Goal: Transaction & Acquisition: Book appointment/travel/reservation

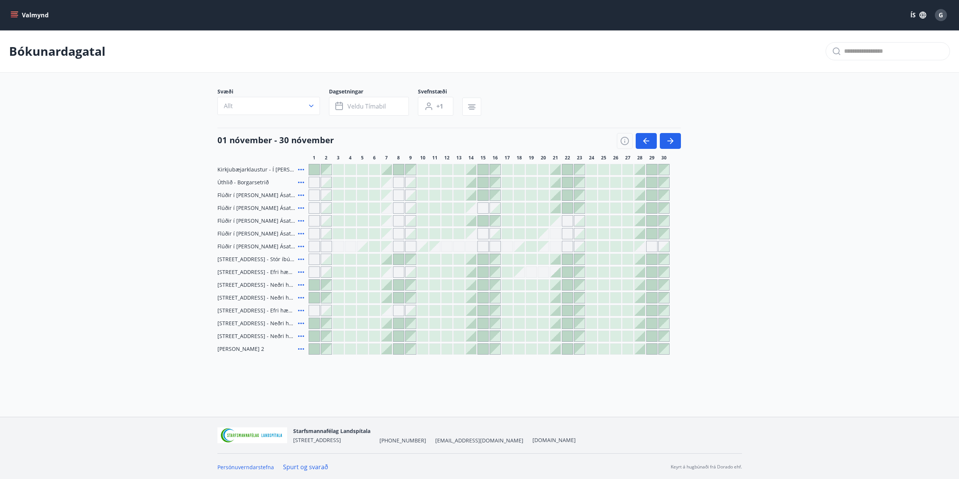
scroll to position [1, 0]
click at [484, 194] on div at bounding box center [483, 194] width 11 height 11
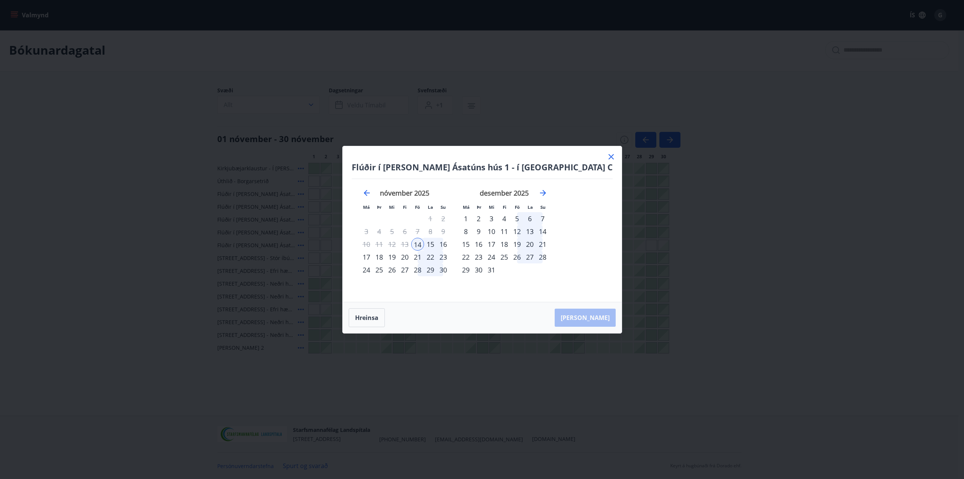
click at [450, 243] on div "16" at bounding box center [443, 244] width 13 height 13
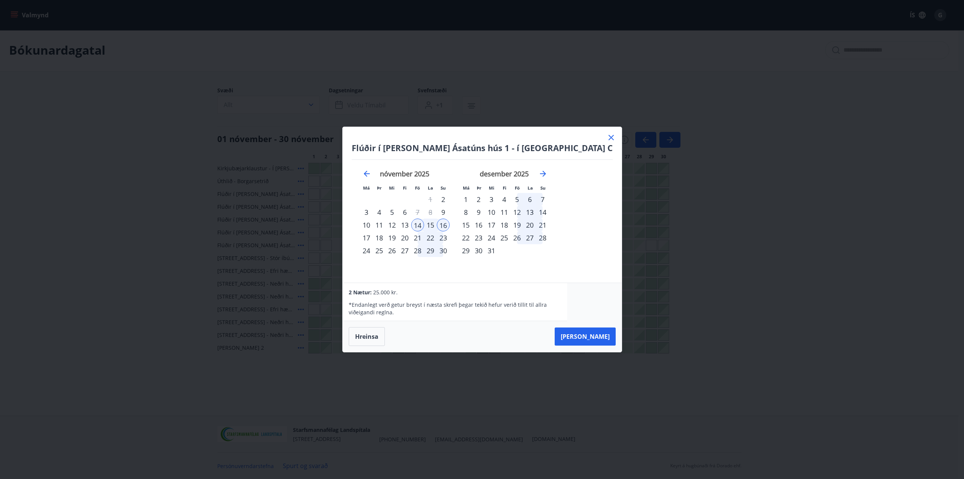
click at [607, 135] on icon at bounding box center [611, 137] width 9 height 9
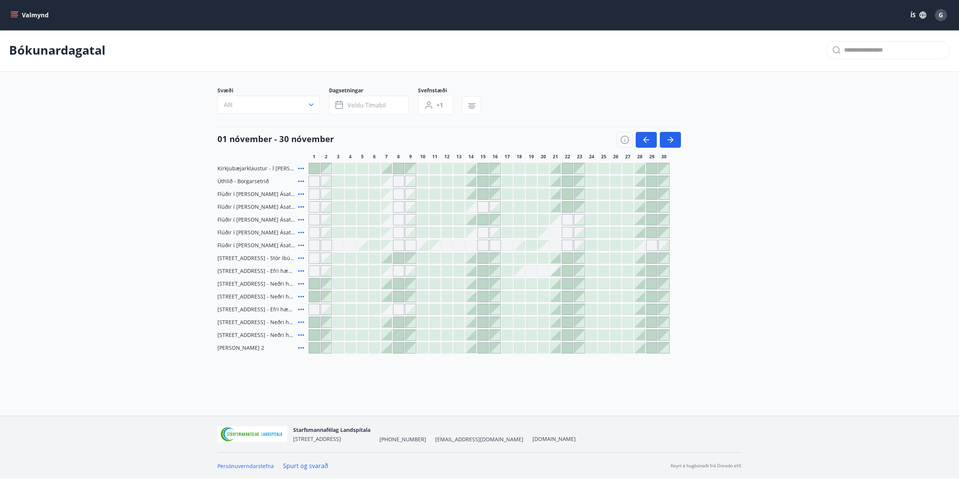
click at [303, 182] on icon at bounding box center [300, 181] width 9 height 9
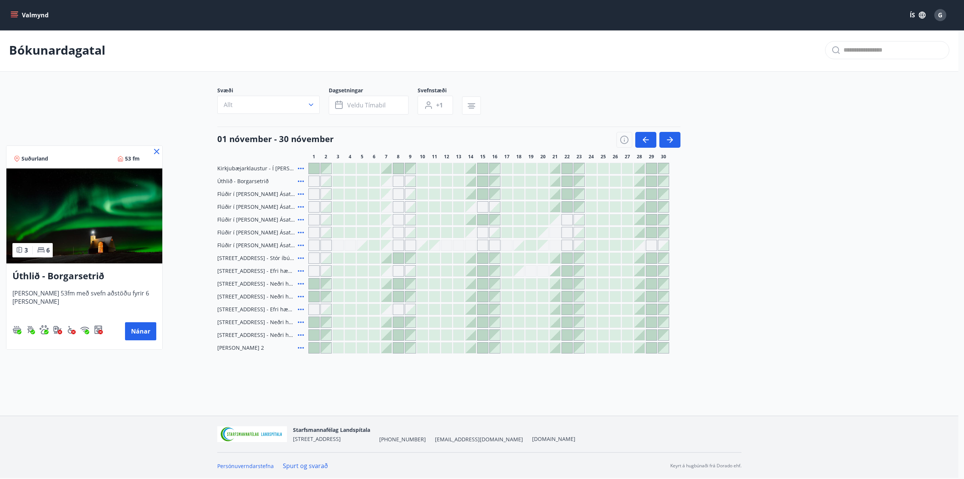
click at [670, 137] on div at bounding box center [482, 239] width 964 height 479
click at [671, 140] on icon "button" at bounding box center [670, 139] width 6 height 1
click at [497, 152] on div "01 nóvember - 30 nóvember 1 2 3 4 5 6 7 8 9 10 11 12 13 14 15 16 17 18 19 20 21…" at bounding box center [479, 143] width 524 height 33
click at [148, 146] on main "Bókunardagatal Svæði Allt Dagsetningar Veldu tímabil Svefnstæði +1 01 nóvember …" at bounding box center [479, 191] width 959 height 324
click at [147, 150] on main "Bókunardagatal Svæði Allt Dagsetningar Veldu tímabil Svefnstæði +1 01 nóvember …" at bounding box center [479, 191] width 959 height 324
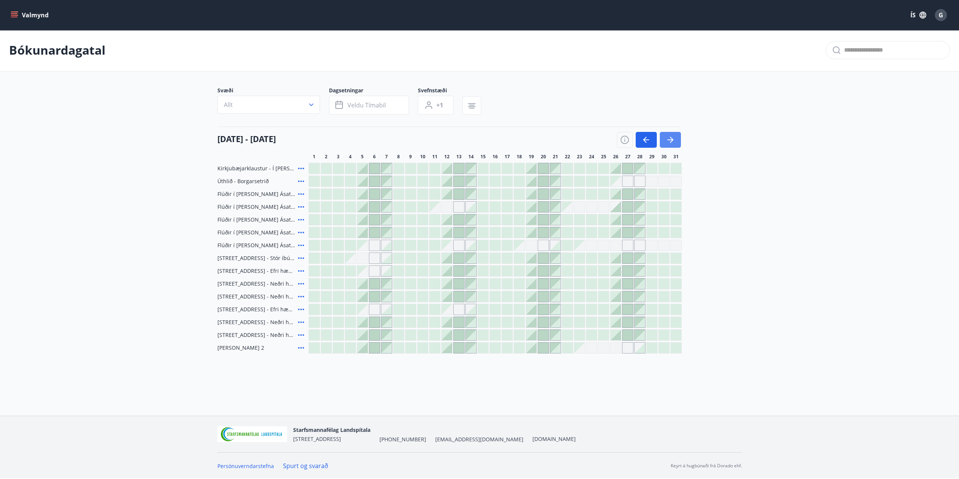
click at [678, 142] on button "button" at bounding box center [670, 140] width 21 height 16
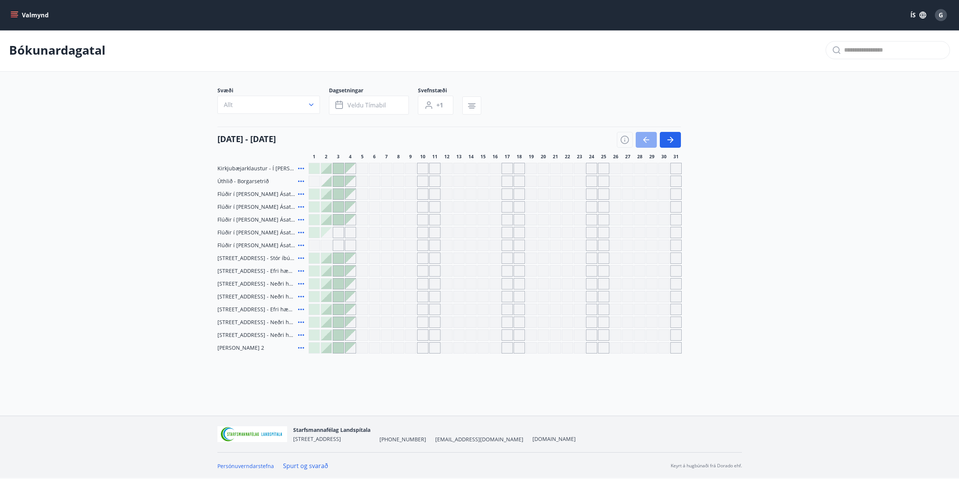
click at [643, 136] on icon "button" at bounding box center [646, 139] width 9 height 9
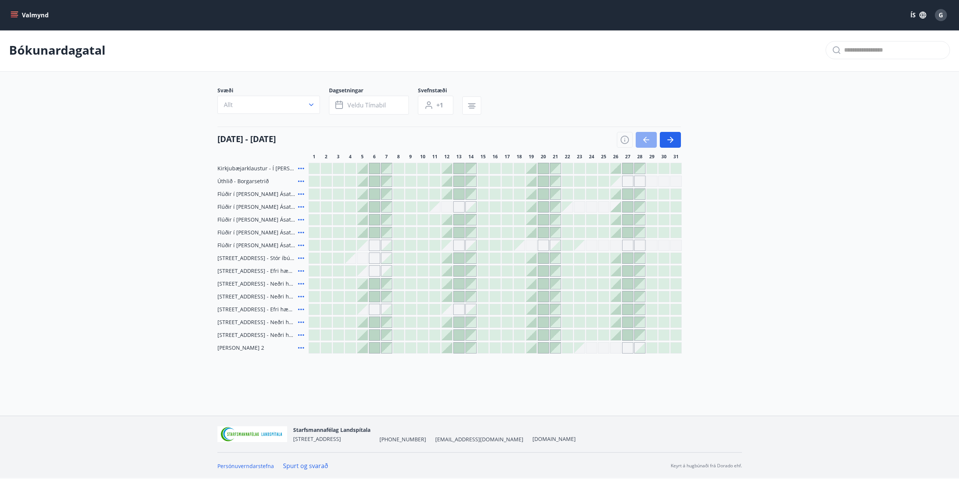
click at [645, 139] on icon "button" at bounding box center [646, 139] width 9 height 9
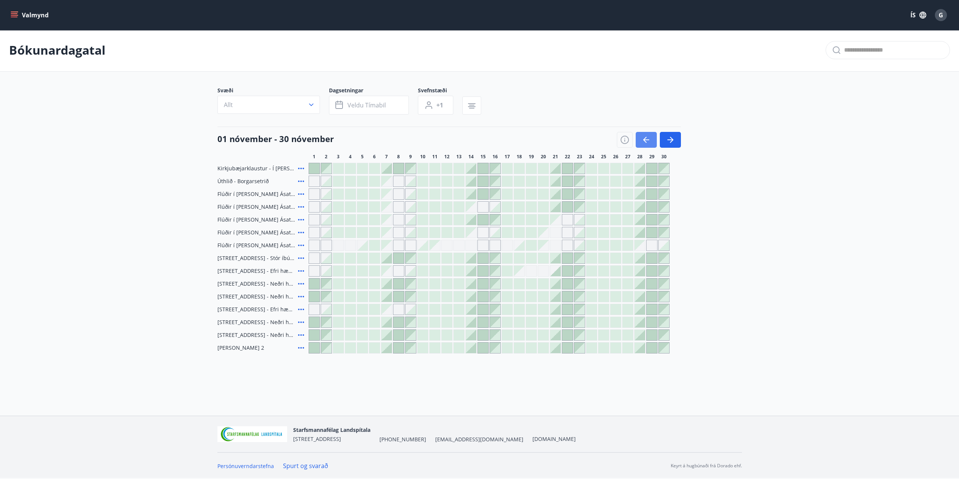
click at [638, 138] on button "button" at bounding box center [646, 140] width 21 height 16
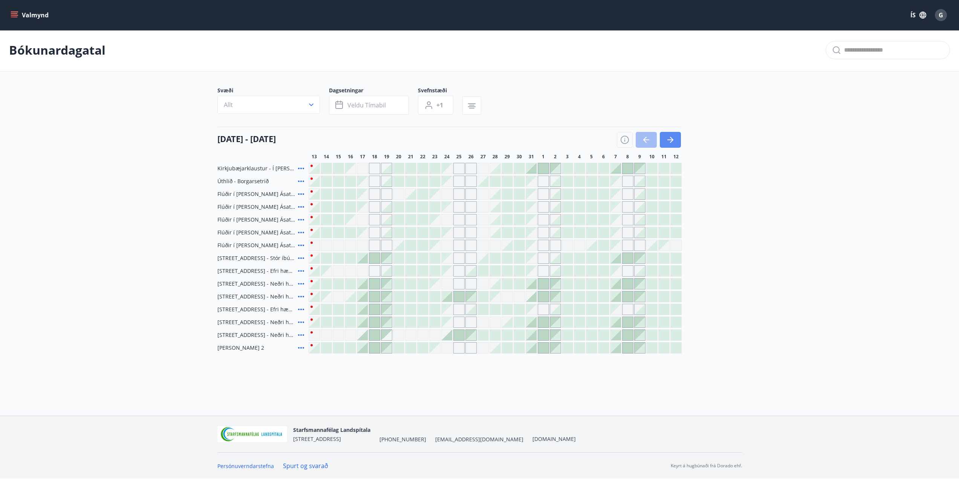
click at [669, 134] on button "button" at bounding box center [670, 140] width 21 height 16
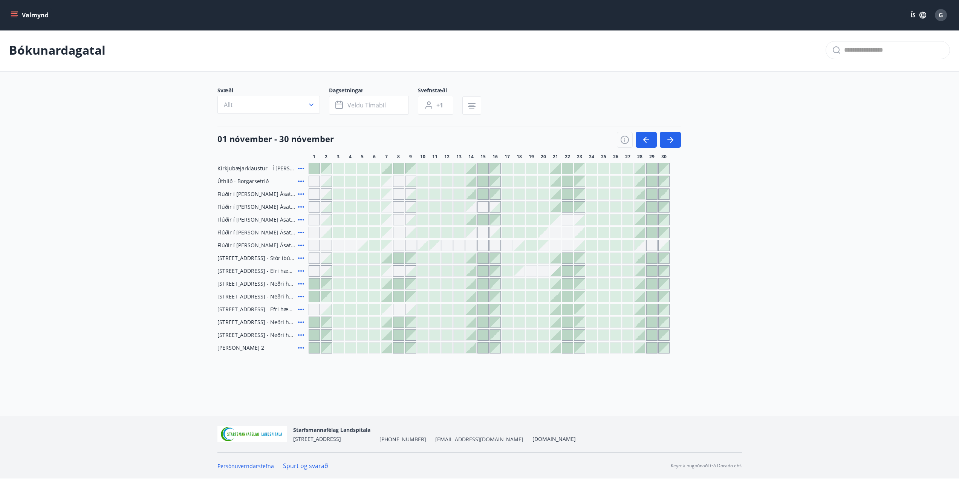
click at [300, 194] on icon at bounding box center [301, 194] width 6 height 2
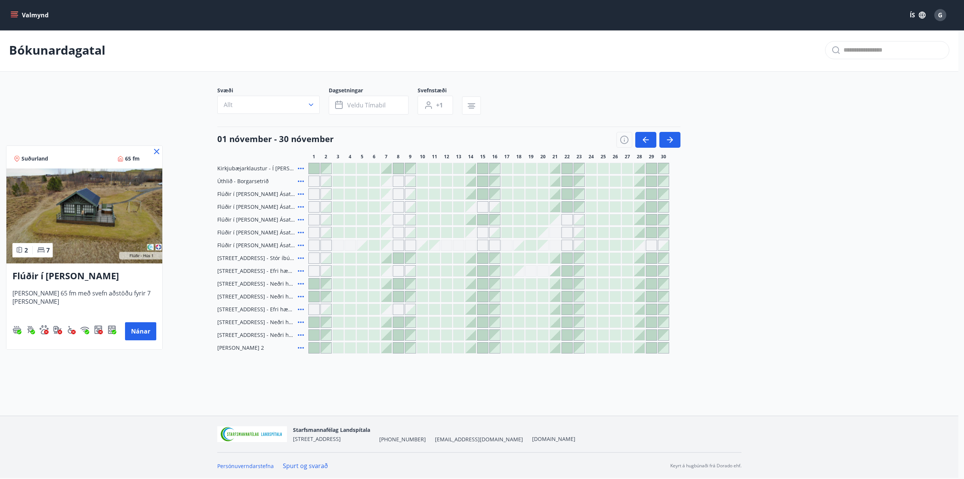
click at [114, 212] on img at bounding box center [84, 215] width 156 height 95
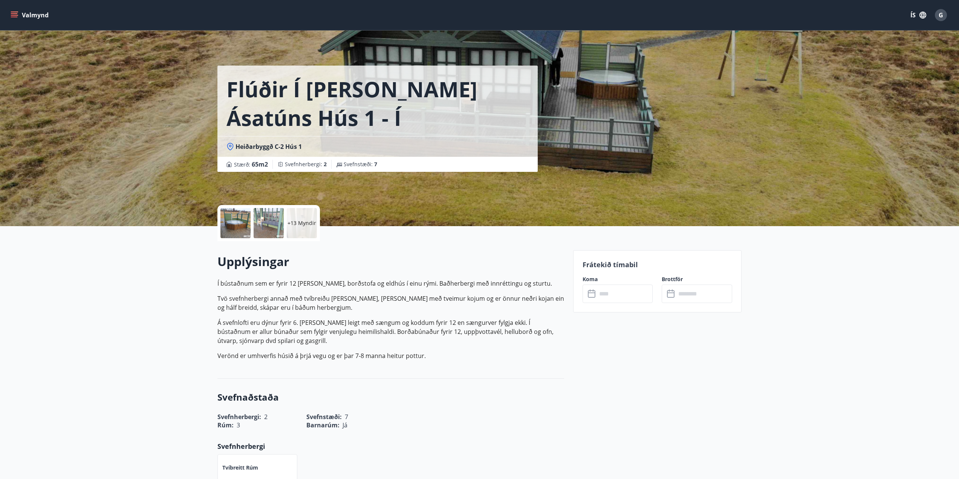
click at [268, 214] on div at bounding box center [269, 223] width 30 height 30
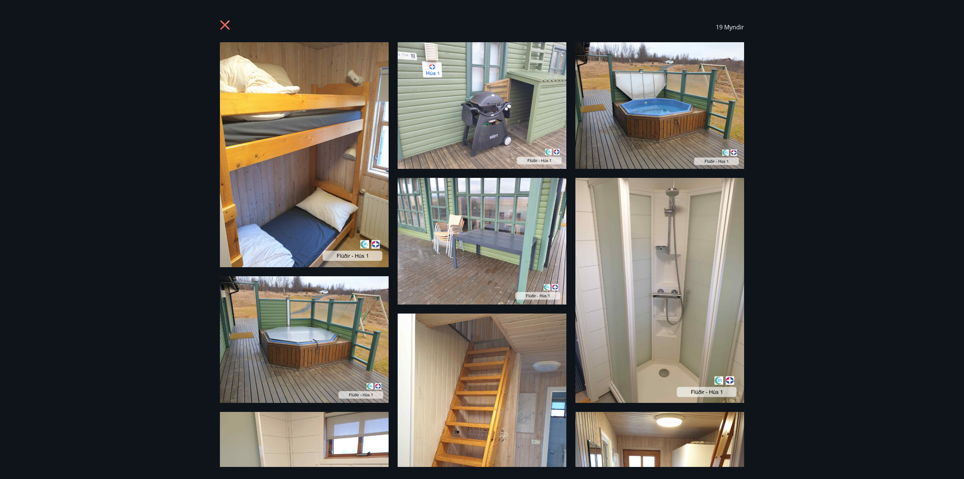
click at [226, 25] on icon at bounding box center [224, 24] width 9 height 9
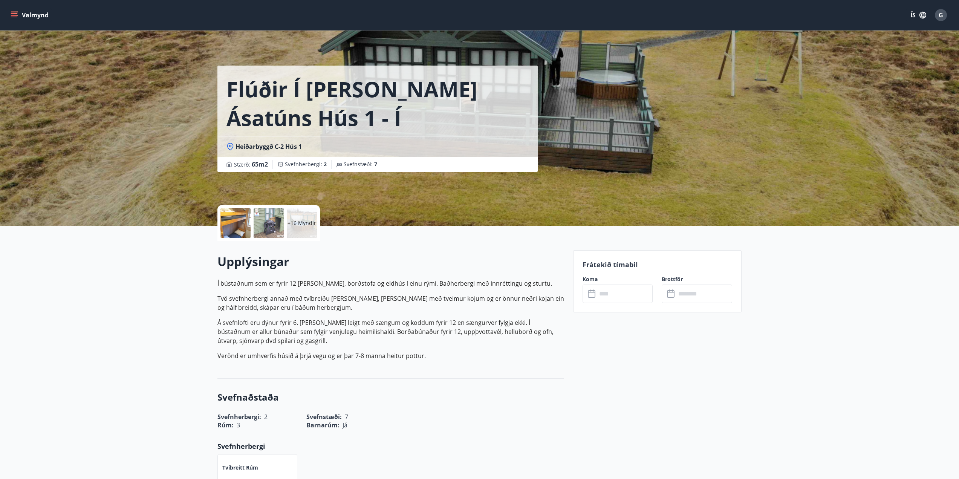
click at [21, 13] on button "Valmynd" at bounding box center [30, 15] width 43 height 14
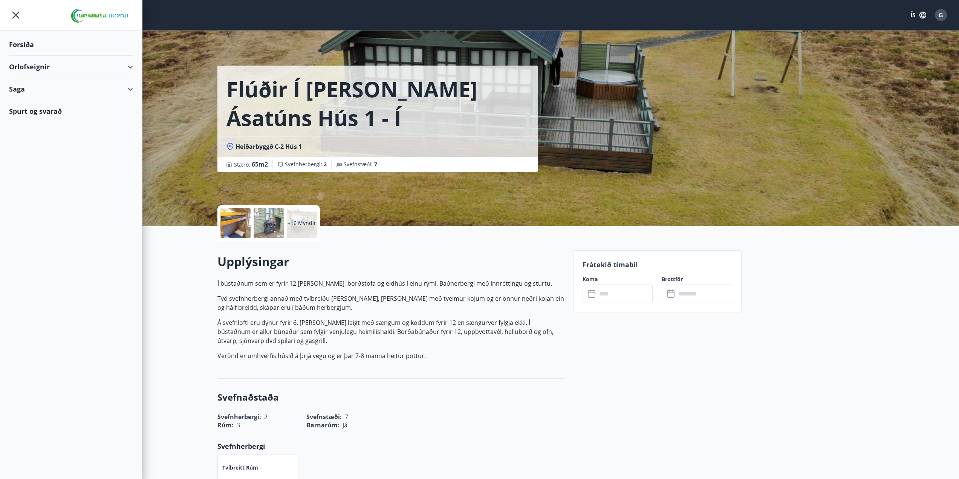
click at [107, 60] on div "Orlofseignir" at bounding box center [71, 67] width 124 height 22
click at [122, 68] on div "Orlofseignir" at bounding box center [71, 67] width 124 height 22
click at [105, 63] on div "Orlofseignir" at bounding box center [71, 67] width 124 height 22
click at [53, 100] on div "Bókunardagatal" at bounding box center [71, 102] width 112 height 16
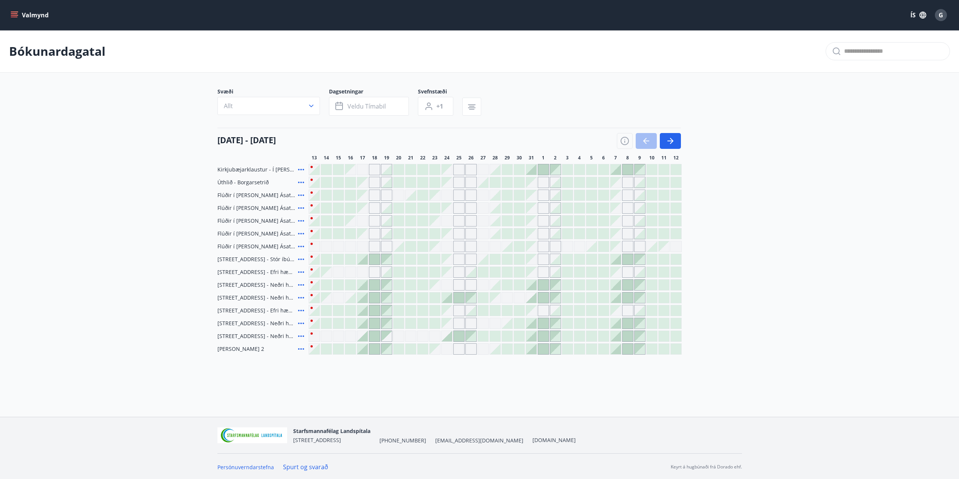
click at [297, 180] on icon at bounding box center [300, 182] width 9 height 9
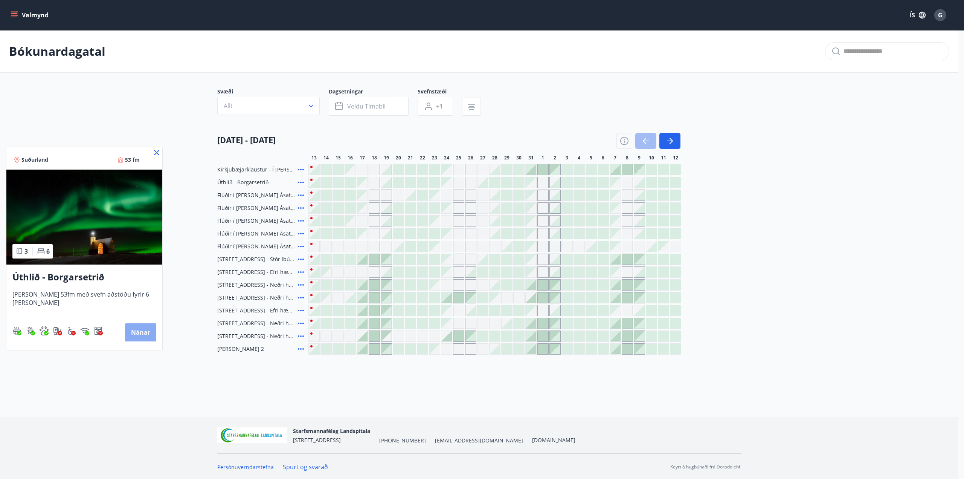
click at [133, 333] on button "Nánar" at bounding box center [140, 332] width 31 height 18
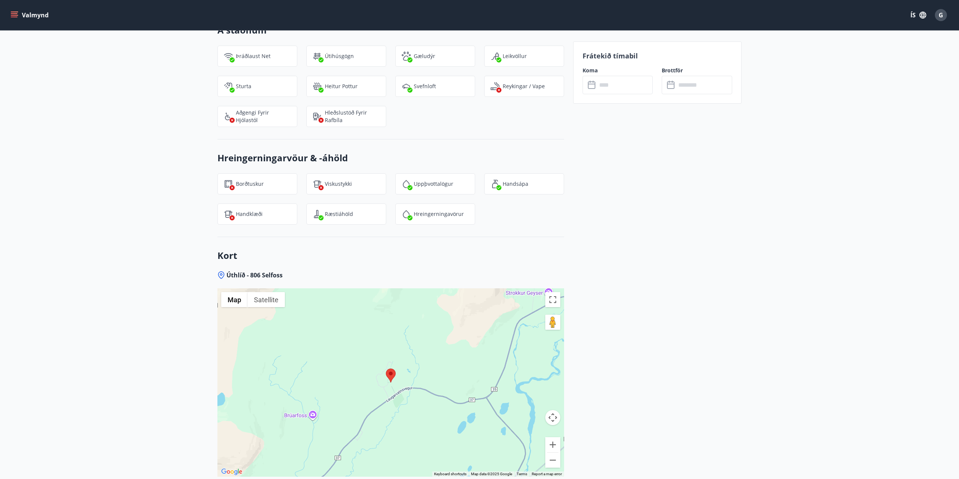
scroll to position [985, 0]
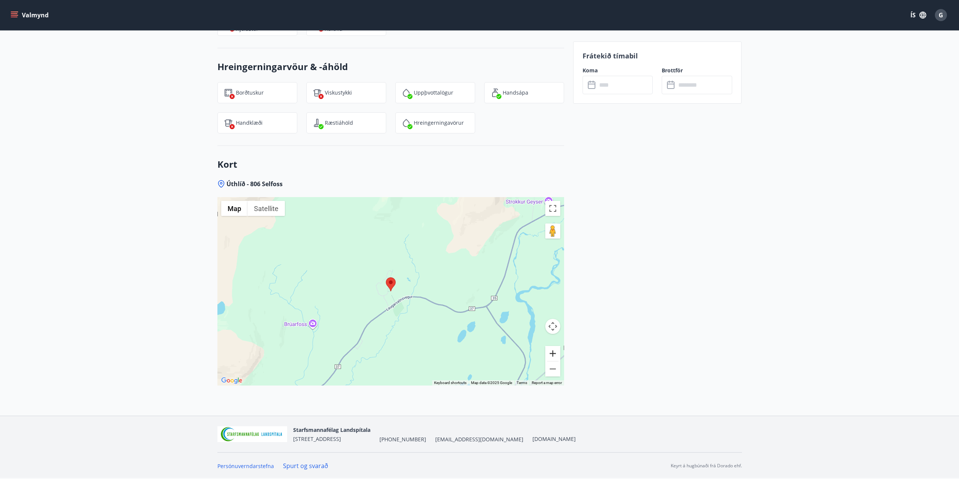
click at [555, 356] on button "Zoom in" at bounding box center [552, 353] width 15 height 15
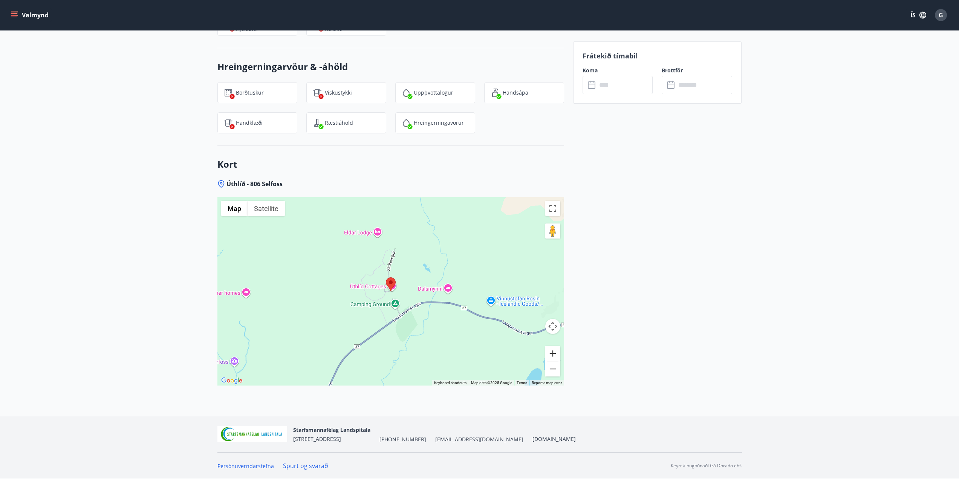
click at [555, 356] on button "Zoom in" at bounding box center [552, 353] width 15 height 15
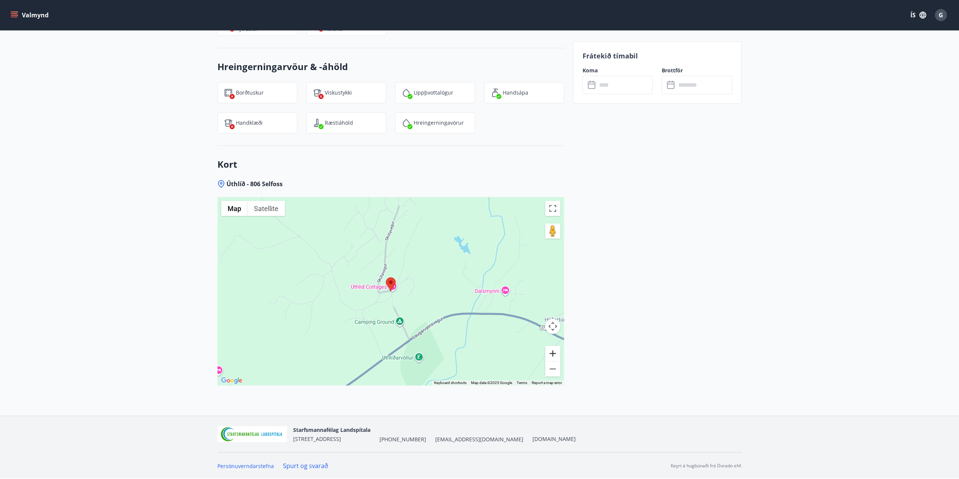
click at [555, 356] on button "Zoom in" at bounding box center [552, 353] width 15 height 15
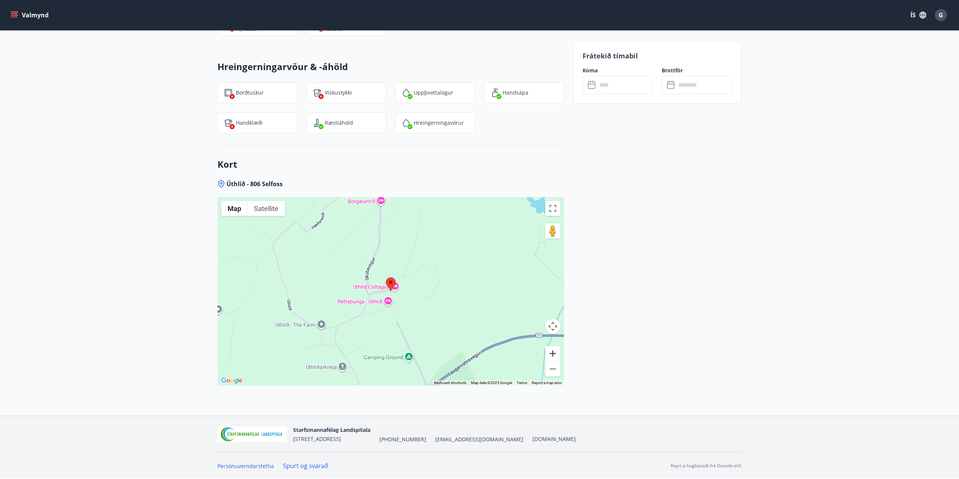
click at [555, 356] on button "Zoom in" at bounding box center [552, 353] width 15 height 15
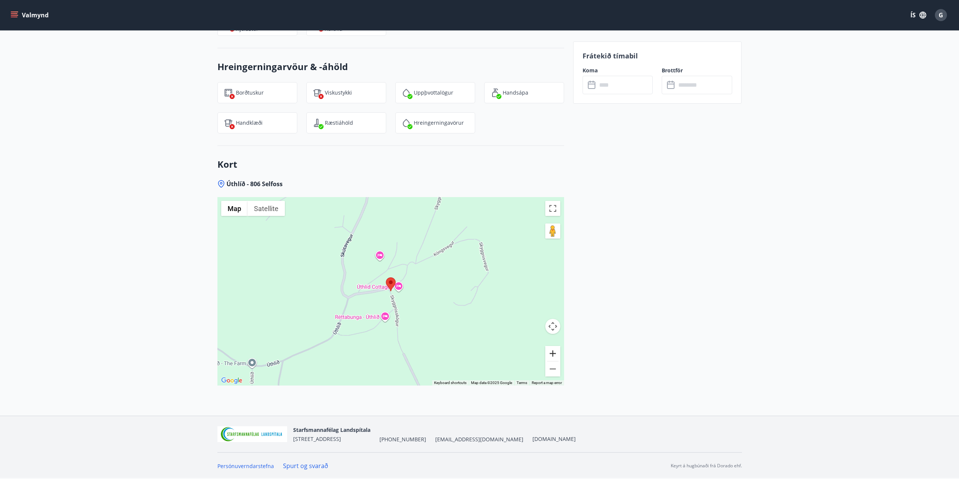
click at [555, 356] on button "Zoom in" at bounding box center [552, 353] width 15 height 15
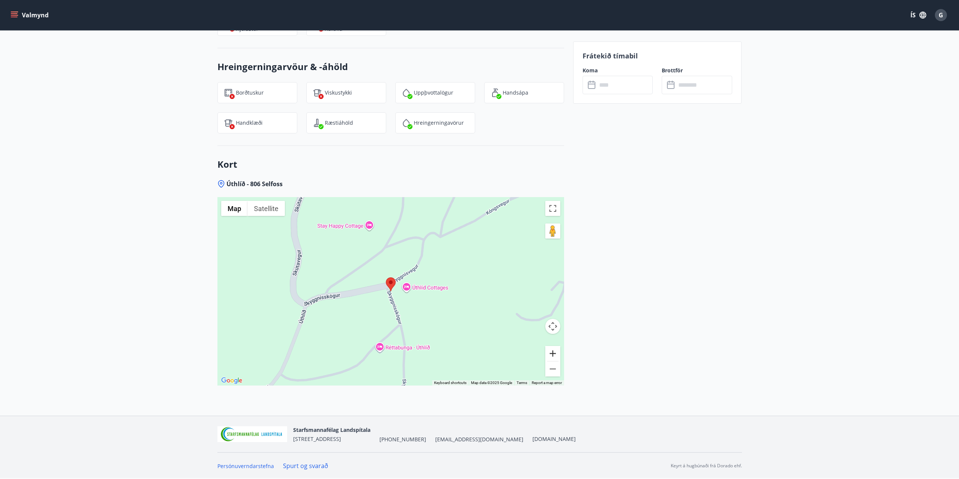
click at [555, 356] on button "Zoom in" at bounding box center [552, 353] width 15 height 15
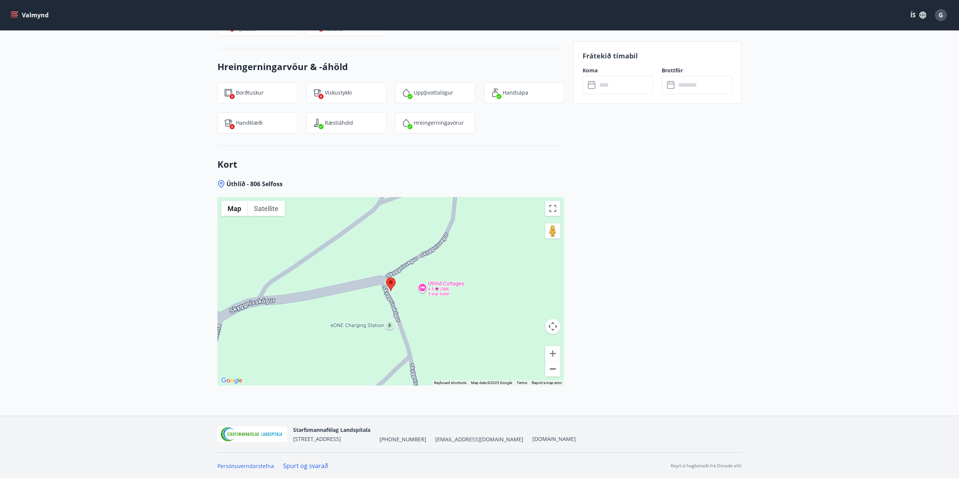
click at [555, 371] on button "Zoom out" at bounding box center [552, 368] width 15 height 15
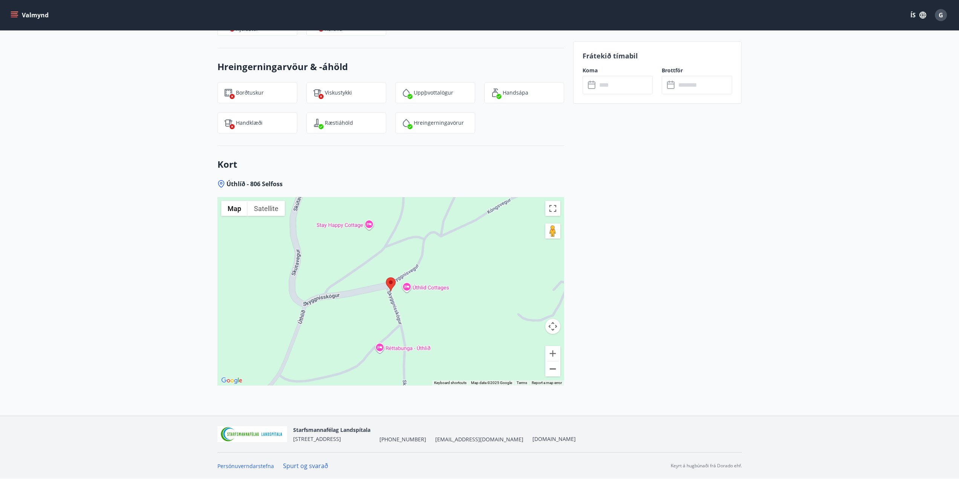
click at [555, 371] on button "Zoom out" at bounding box center [552, 368] width 15 height 15
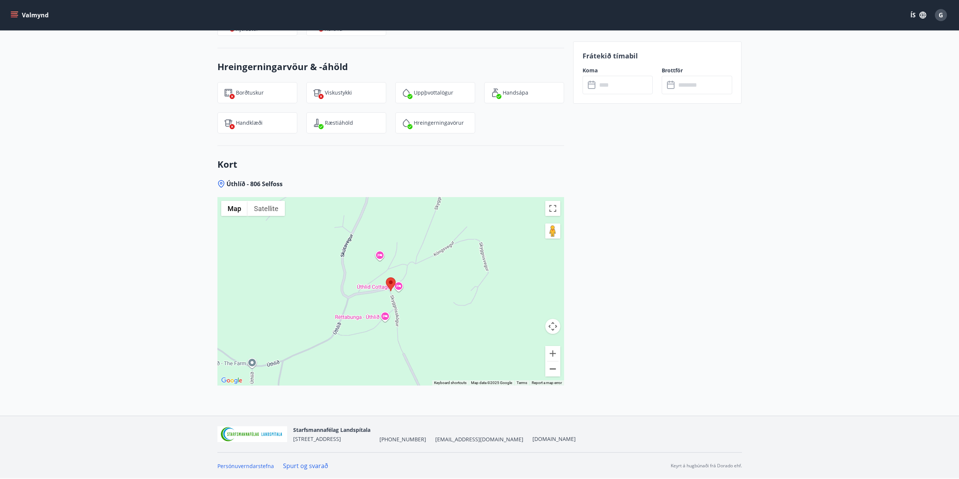
click at [555, 371] on button "Zoom out" at bounding box center [552, 368] width 15 height 15
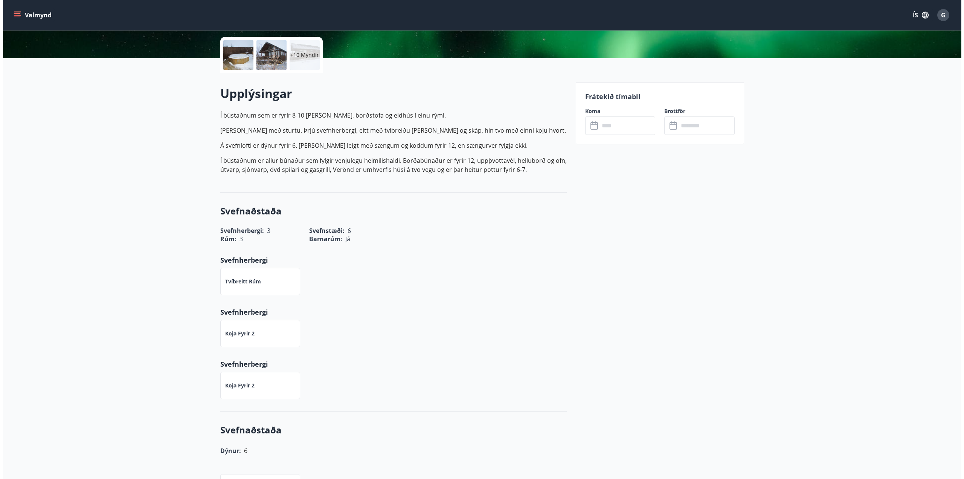
scroll to position [43, 0]
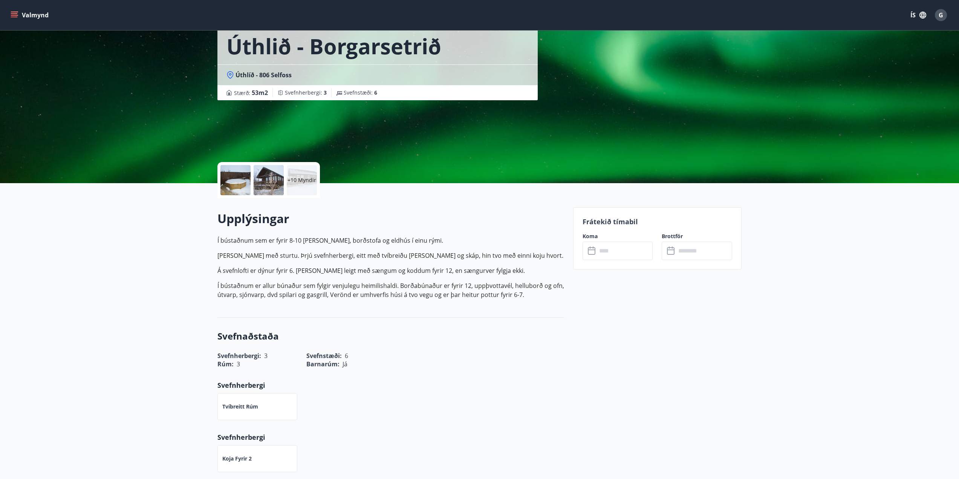
click at [293, 179] on p "+10 Myndir" at bounding box center [301, 180] width 29 height 8
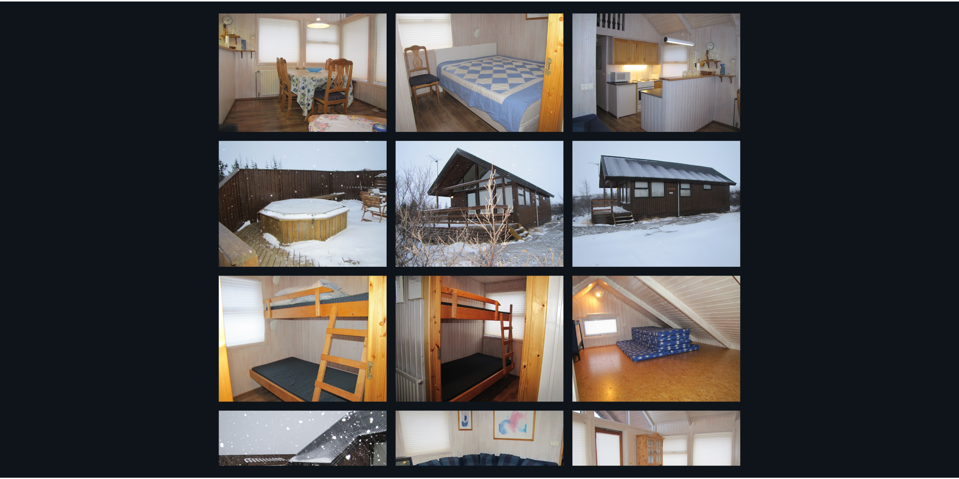
scroll to position [0, 0]
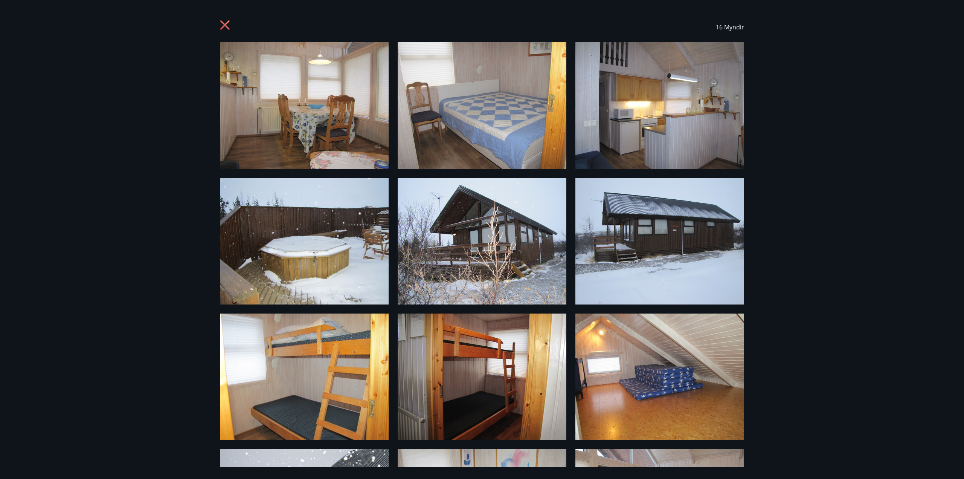
click at [831, 123] on div "16 Myndir" at bounding box center [482, 239] width 964 height 479
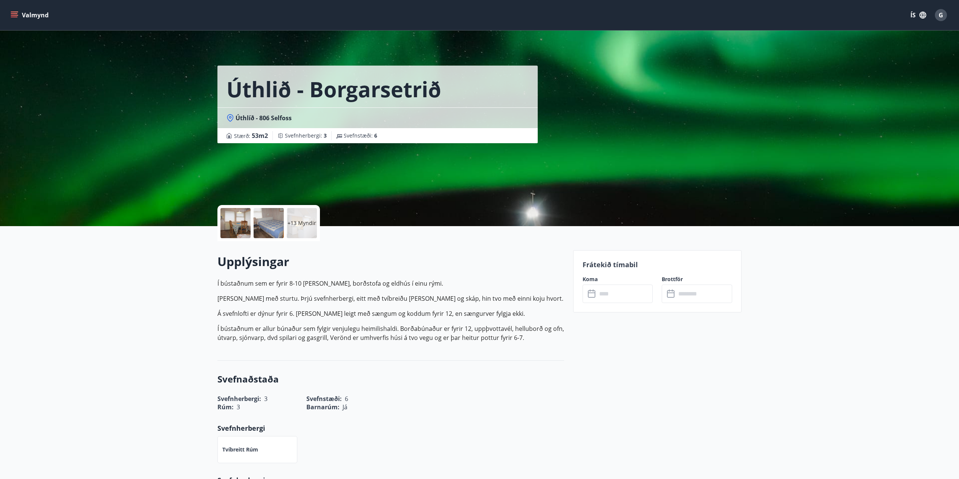
click at [17, 11] on button "Valmynd" at bounding box center [30, 15] width 43 height 14
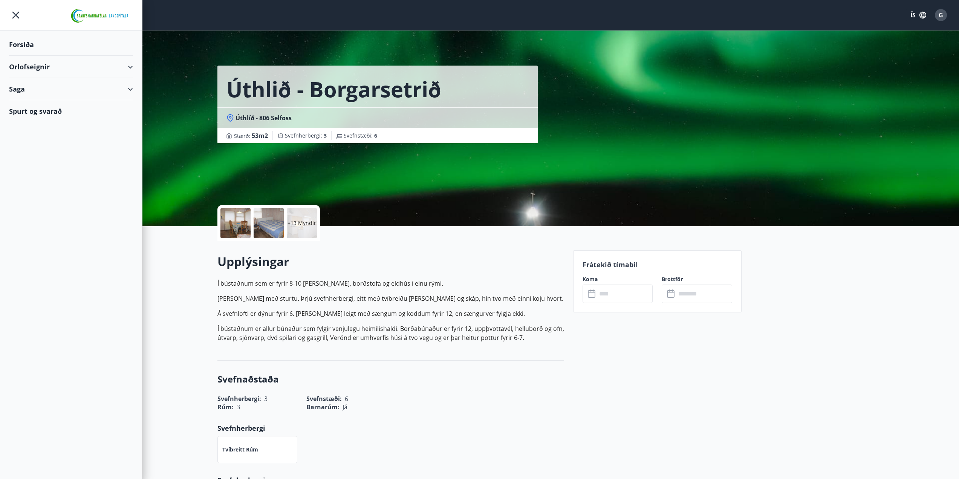
click at [65, 108] on div "Spurt og svarað" at bounding box center [71, 111] width 124 height 22
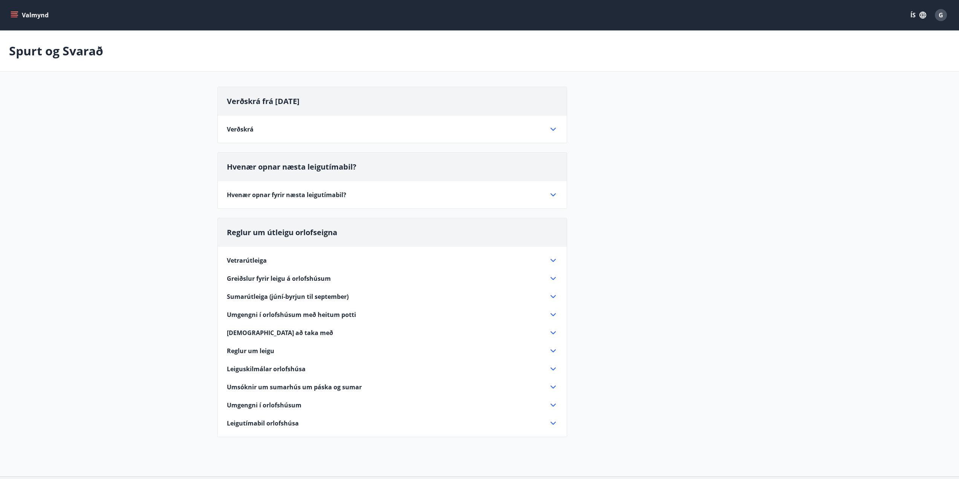
click at [279, 259] on div "Vetrarútleiga" at bounding box center [388, 260] width 322 height 8
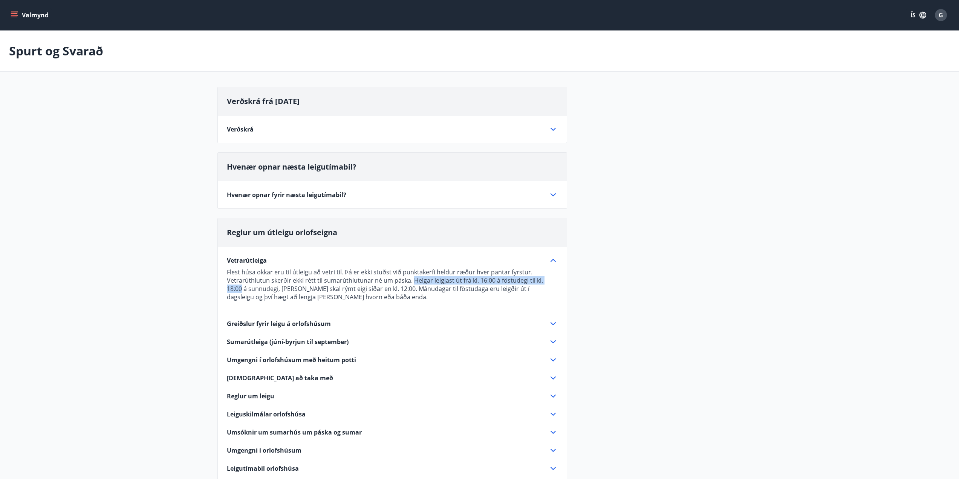
drag, startPoint x: 559, startPoint y: 279, endPoint x: 410, endPoint y: 284, distance: 149.2
click at [410, 284] on div "Vetrarútleiga Flest húsa okkar eru til útleigu að vetri til. Þá er ekki stuðst …" at bounding box center [392, 360] width 349 height 226
drag, startPoint x: 266, startPoint y: 287, endPoint x: 410, endPoint y: 279, distance: 144.1
click at [410, 279] on p "Flest húsa okkar eru til útleigu að vetri til. Þá er ekki stuðst við punktakerf…" at bounding box center [392, 284] width 331 height 33
copy p "Helgar leigjast út frá kl. 16:00 á föstudegi til kl. 18:00 á sunnudegi, a"
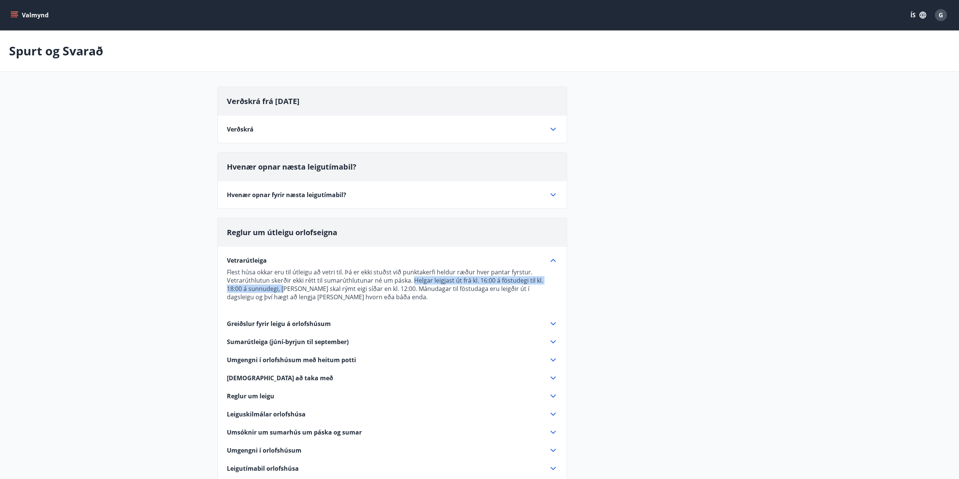
click at [35, 15] on button "Valmynd" at bounding box center [30, 15] width 43 height 14
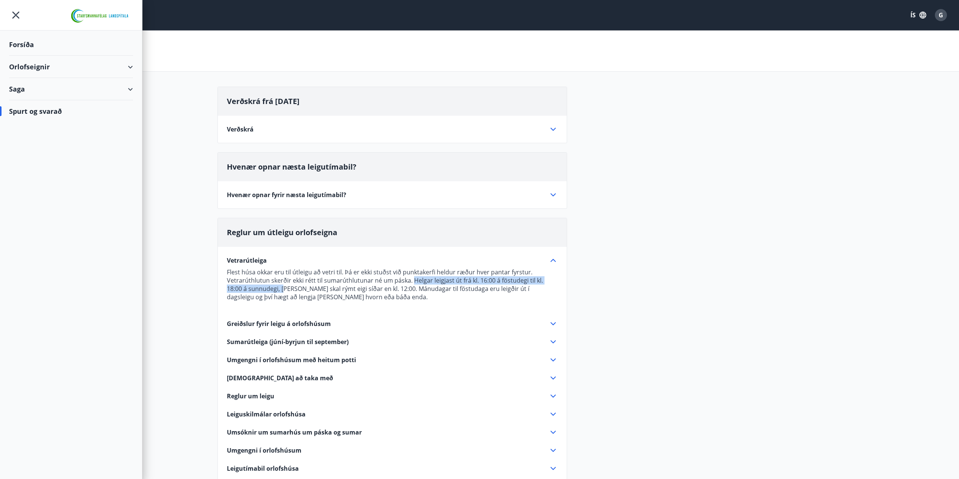
click at [50, 61] on div "Orlofseignir" at bounding box center [71, 67] width 124 height 22
click at [38, 97] on div "Bókunardagatal" at bounding box center [71, 102] width 112 height 16
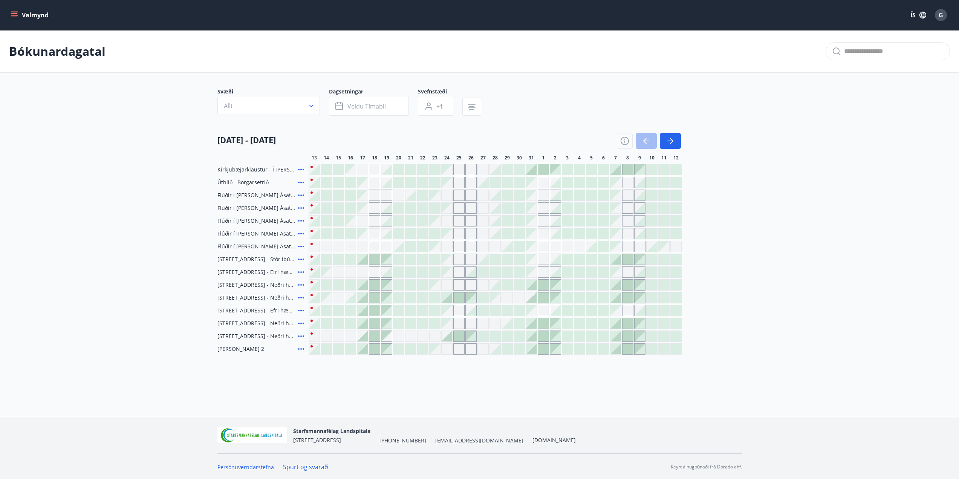
click at [255, 180] on span "Úthlið - Borgarsetrið" at bounding box center [242, 183] width 51 height 8
click at [678, 138] on button "button" at bounding box center [670, 141] width 21 height 16
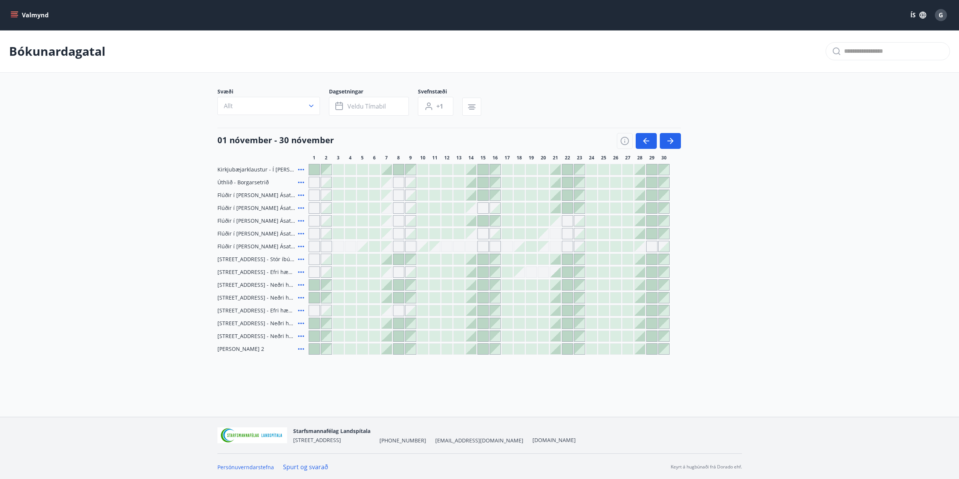
click at [500, 184] on div at bounding box center [495, 182] width 11 height 11
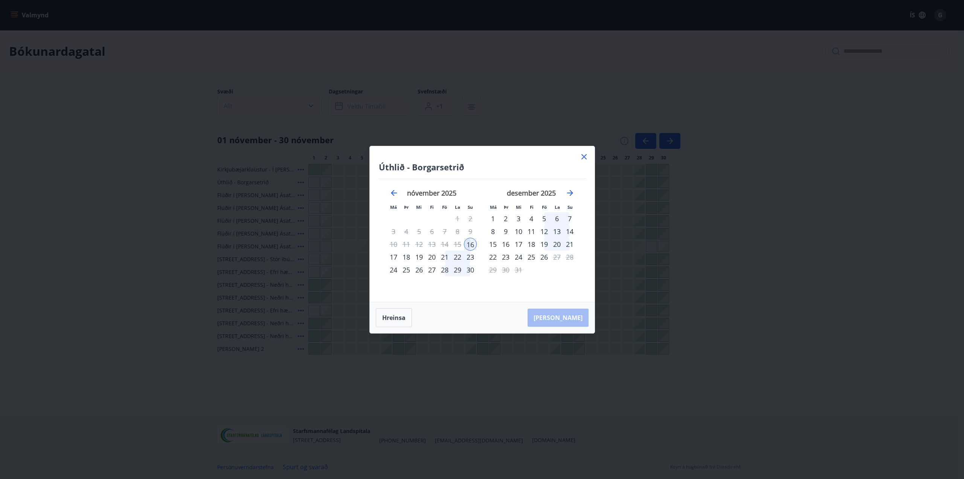
click at [582, 156] on icon at bounding box center [584, 156] width 9 height 9
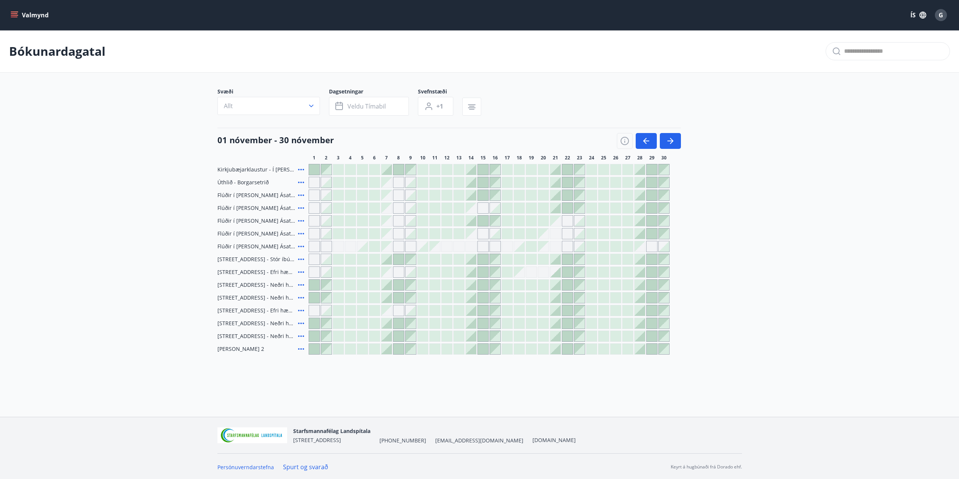
click at [480, 183] on div at bounding box center [483, 182] width 11 height 11
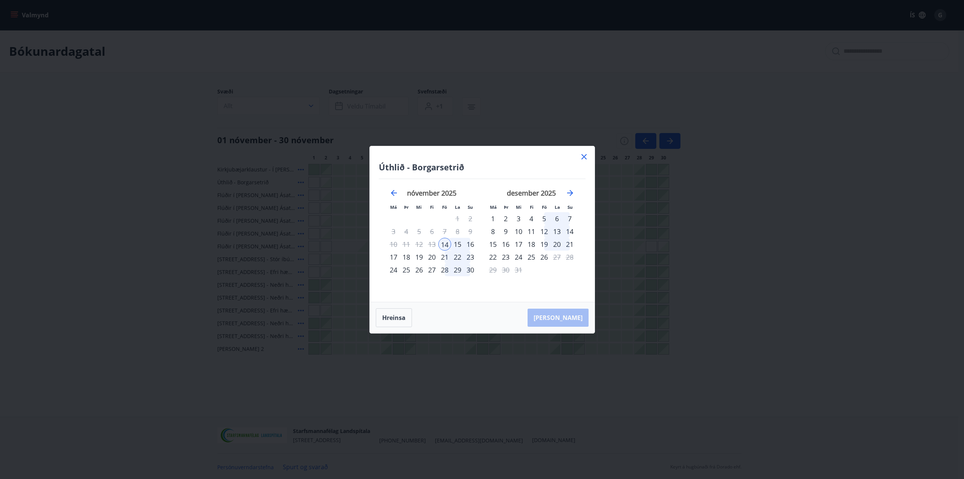
click at [470, 243] on div "16" at bounding box center [470, 244] width 13 height 13
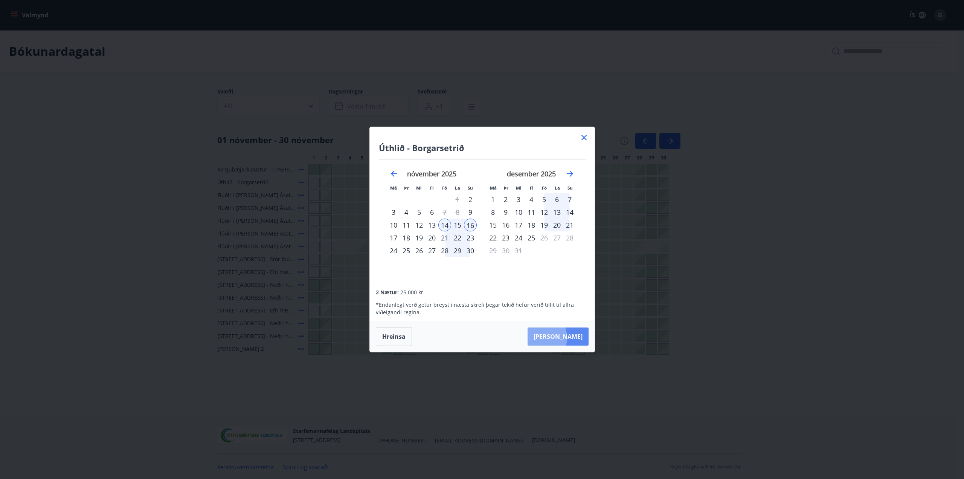
click at [564, 338] on button "Taka Frá" at bounding box center [558, 336] width 61 height 18
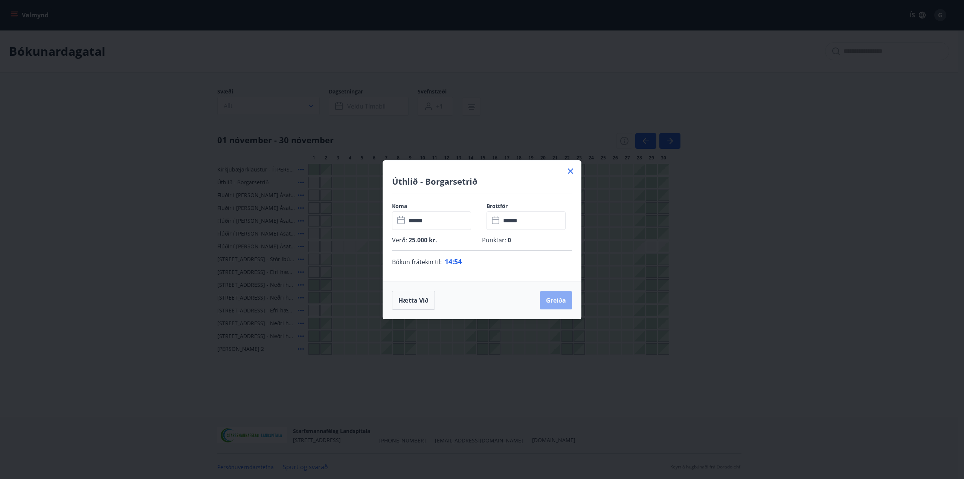
click at [553, 298] on button "Greiða" at bounding box center [556, 300] width 32 height 18
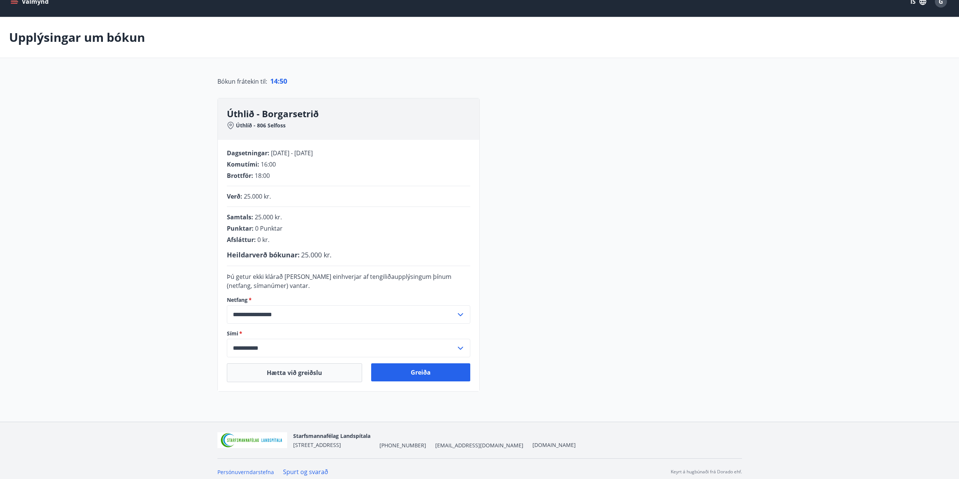
scroll to position [20, 0]
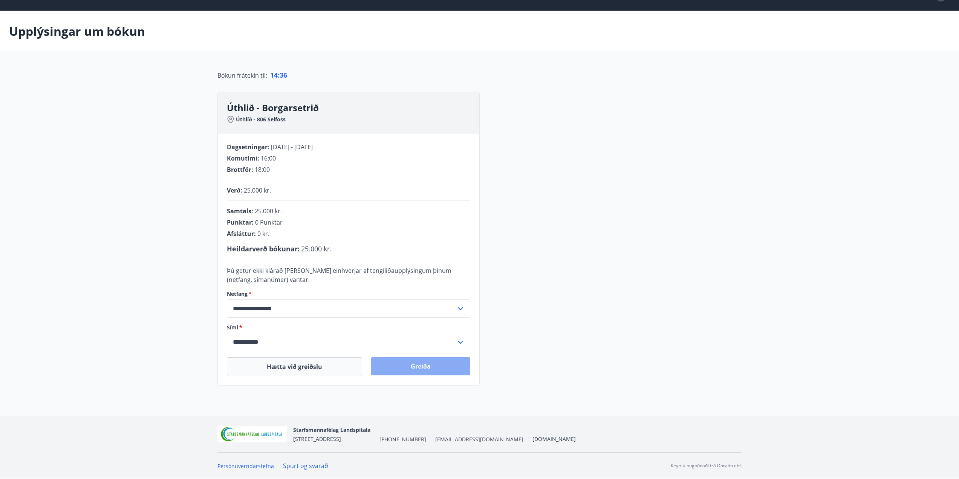
click at [429, 367] on button "Greiða" at bounding box center [420, 366] width 99 height 18
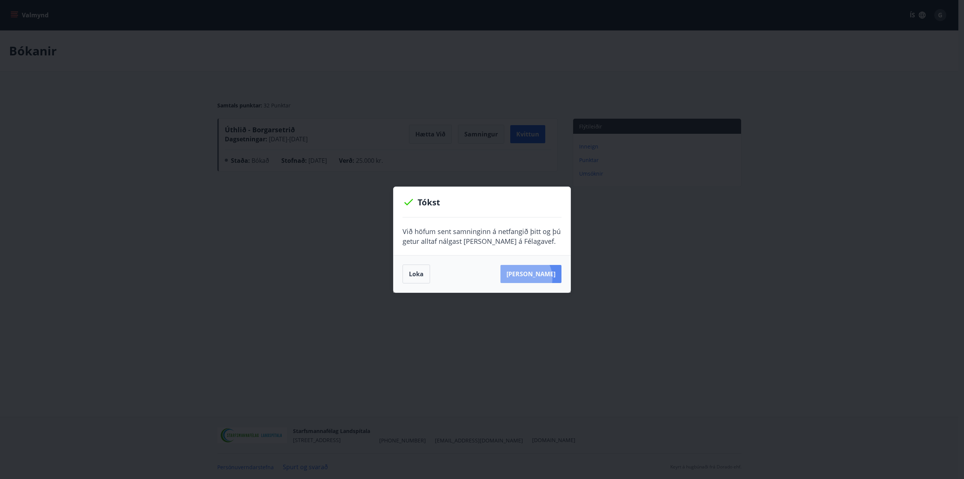
click at [533, 278] on button "[PERSON_NAME]" at bounding box center [531, 274] width 61 height 18
